Goal: Task Accomplishment & Management: Complete application form

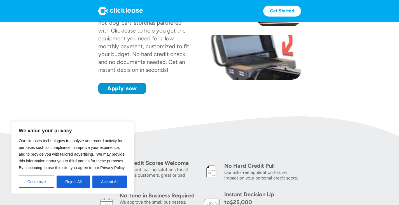
scroll to position [84, 0]
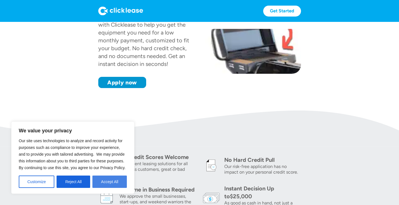
click at [111, 179] on button "Accept All" at bounding box center [109, 181] width 34 height 12
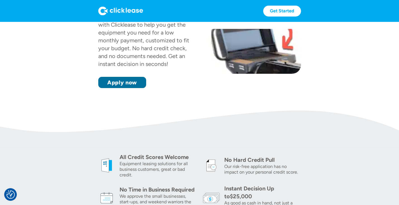
click at [98, 88] on link "Apply now" at bounding box center [122, 82] width 48 height 11
